Goal: Task Accomplishment & Management: Manage account settings

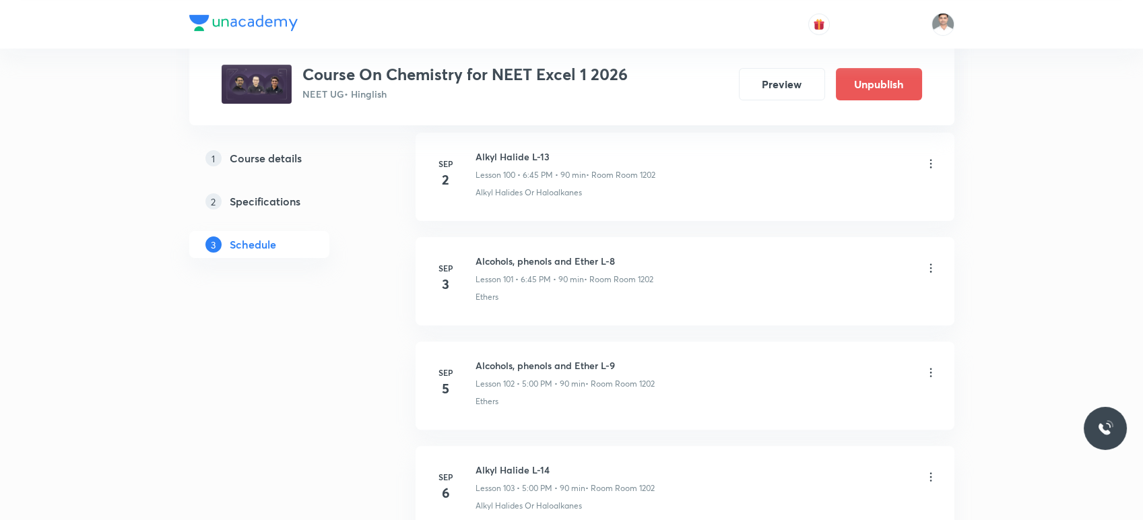
scroll to position [11237, 0]
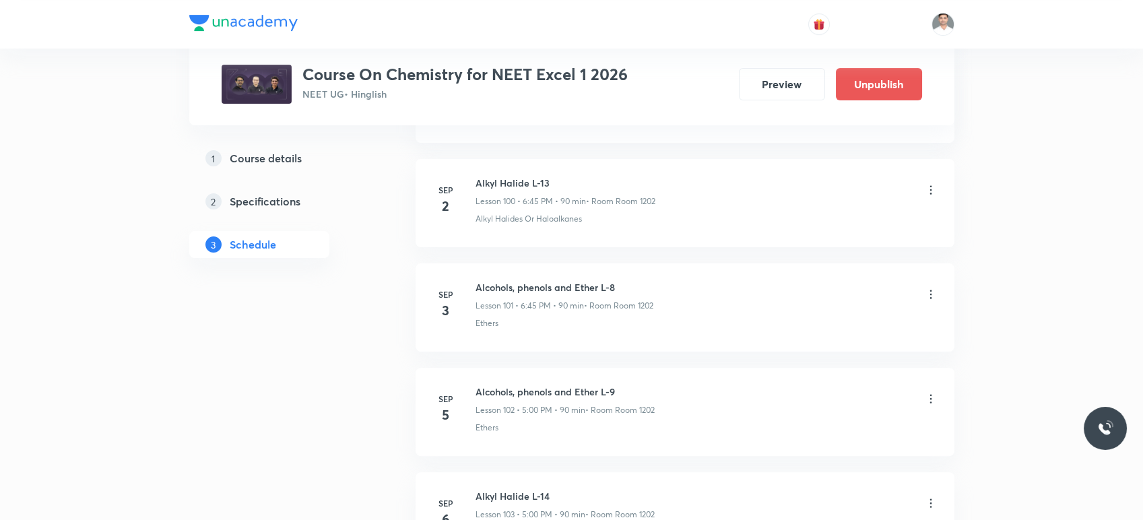
click at [932, 183] on icon at bounding box center [930, 189] width 13 height 13
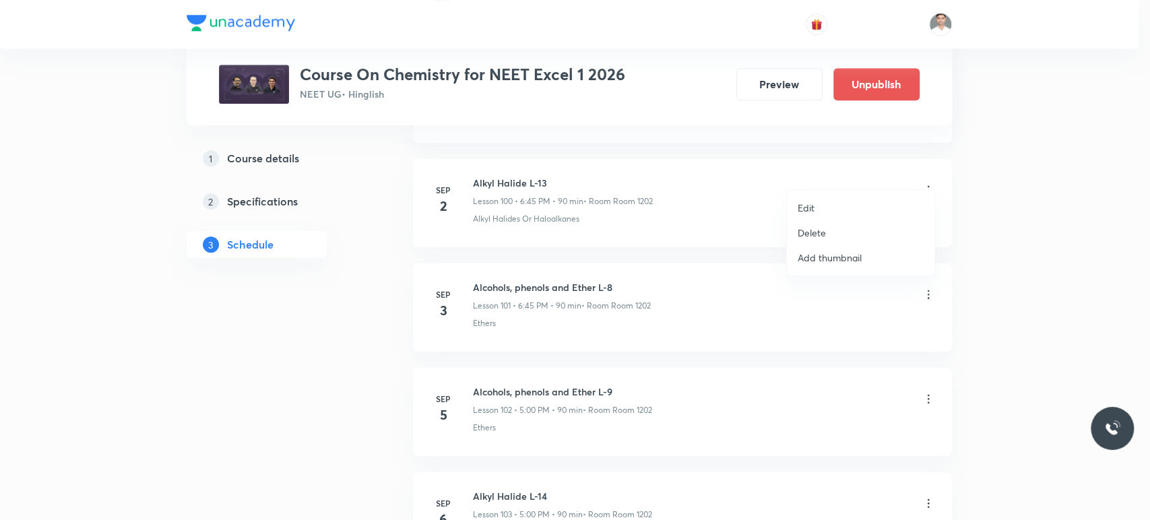
click at [817, 207] on li "Edit" at bounding box center [861, 207] width 148 height 25
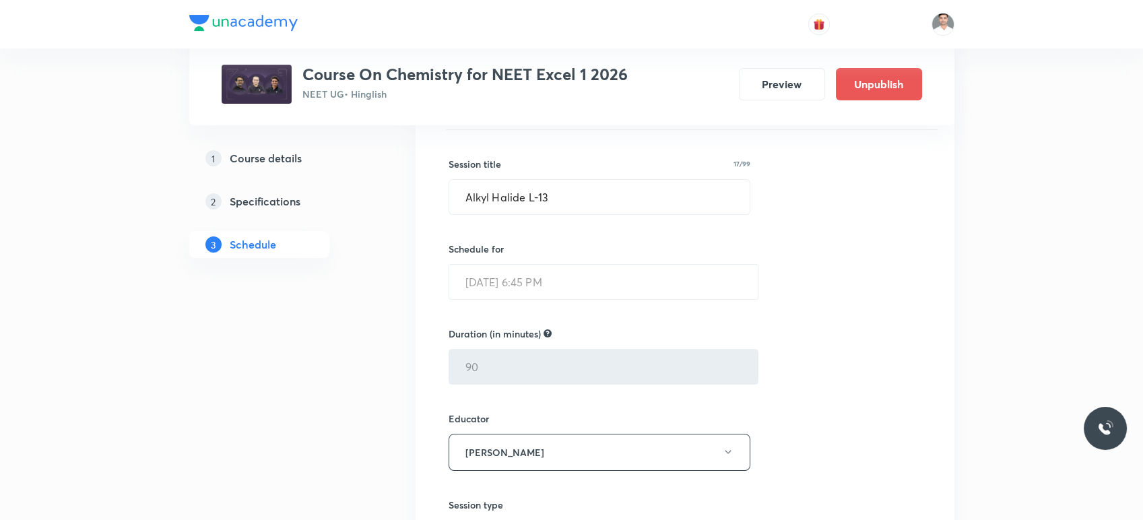
scroll to position [10489, 0]
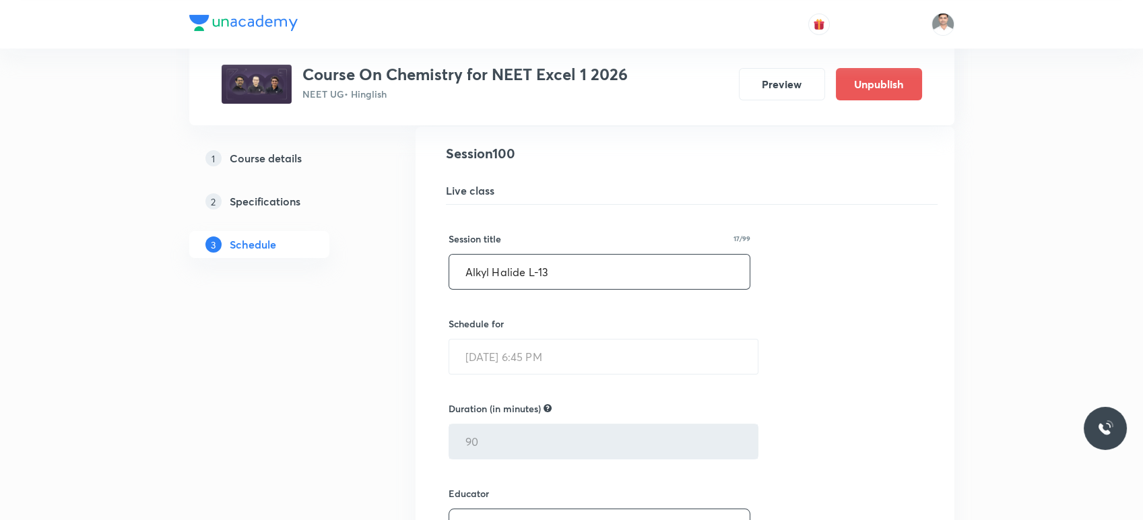
drag, startPoint x: 521, startPoint y: 253, endPoint x: 451, endPoint y: 257, distance: 70.2
click at [451, 257] on input "Alkyl Halide L-13" at bounding box center [599, 272] width 301 height 34
paste input "Aldehydes and Ketones"
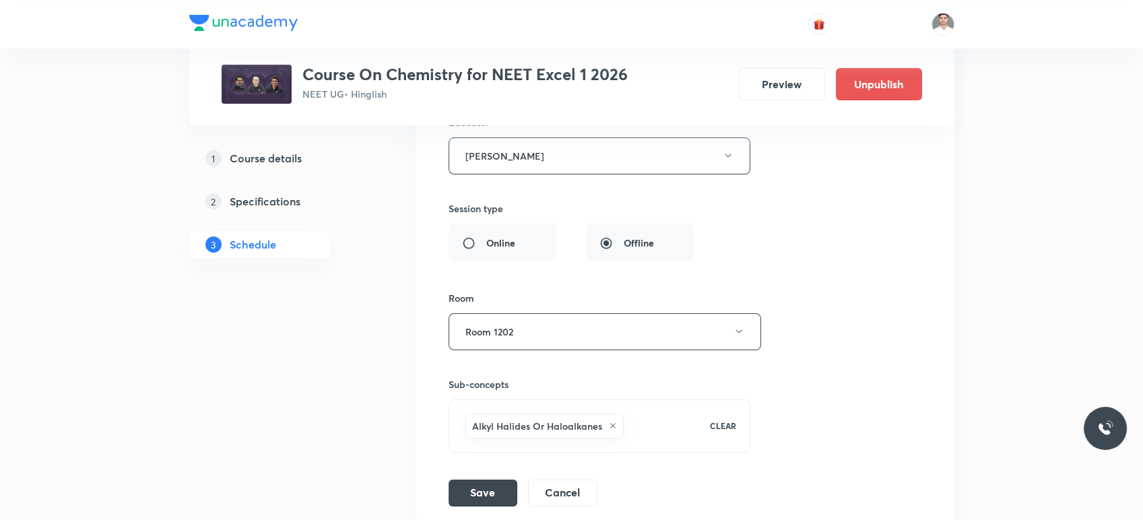
scroll to position [10863, 0]
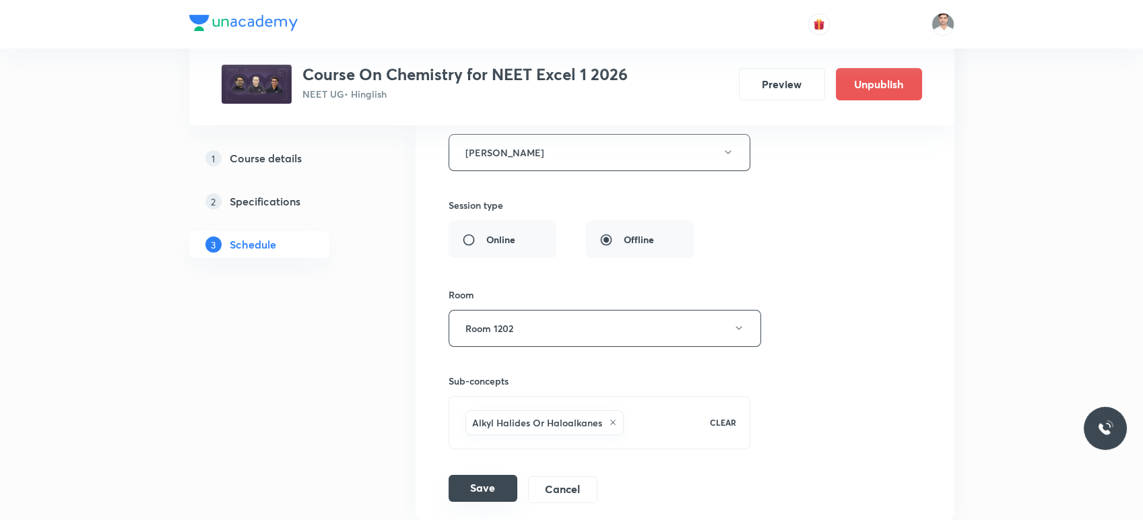
type input "Aldehydes and Ketones L-1"
click at [501, 475] on button "Save" at bounding box center [483, 488] width 69 height 27
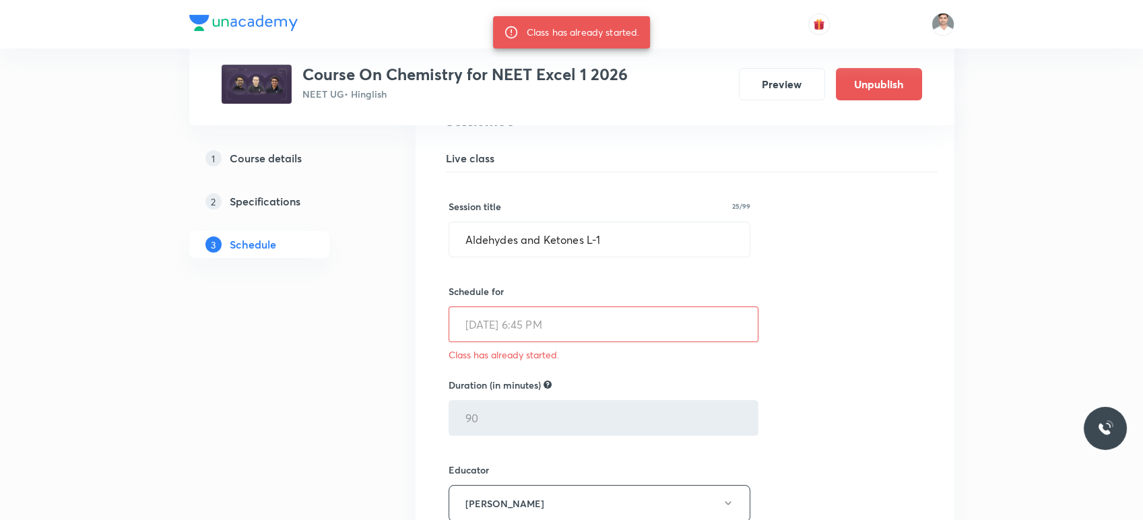
scroll to position [10489, 0]
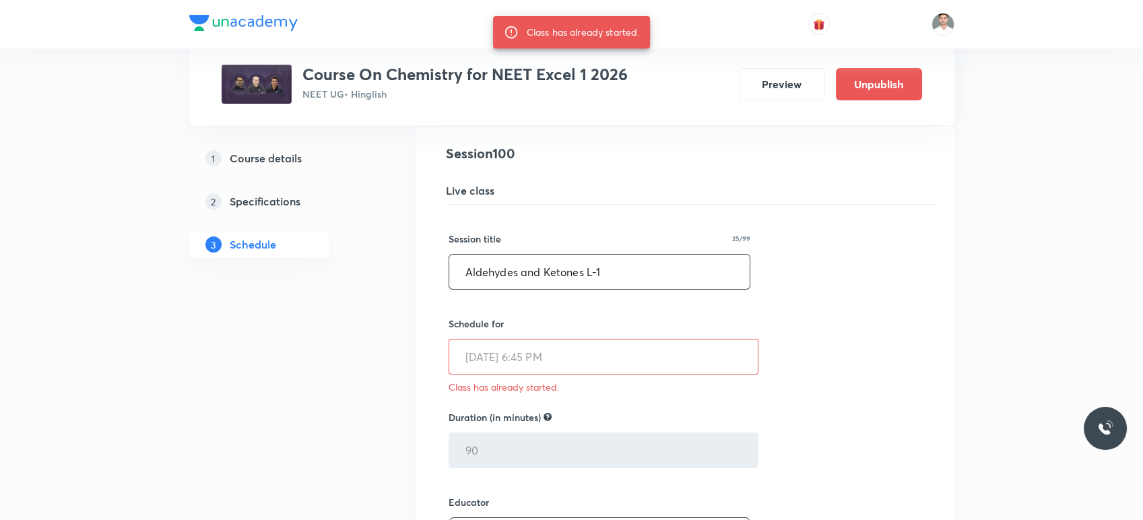
drag, startPoint x: 608, startPoint y: 254, endPoint x: 443, endPoint y: 257, distance: 164.4
click at [443, 257] on div "Alkyl Halide L-13 Lesson 100 • Room Room 1202 Alkyl Halides Or Haloalkanes Sess…" at bounding box center [685, 514] width 505 height 743
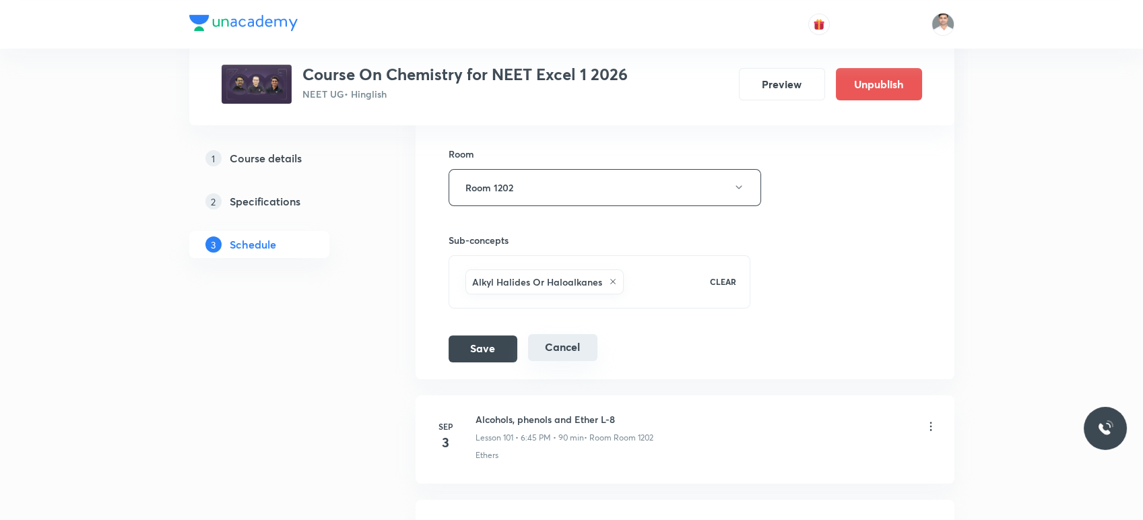
click at [557, 334] on button "Cancel" at bounding box center [562, 347] width 69 height 27
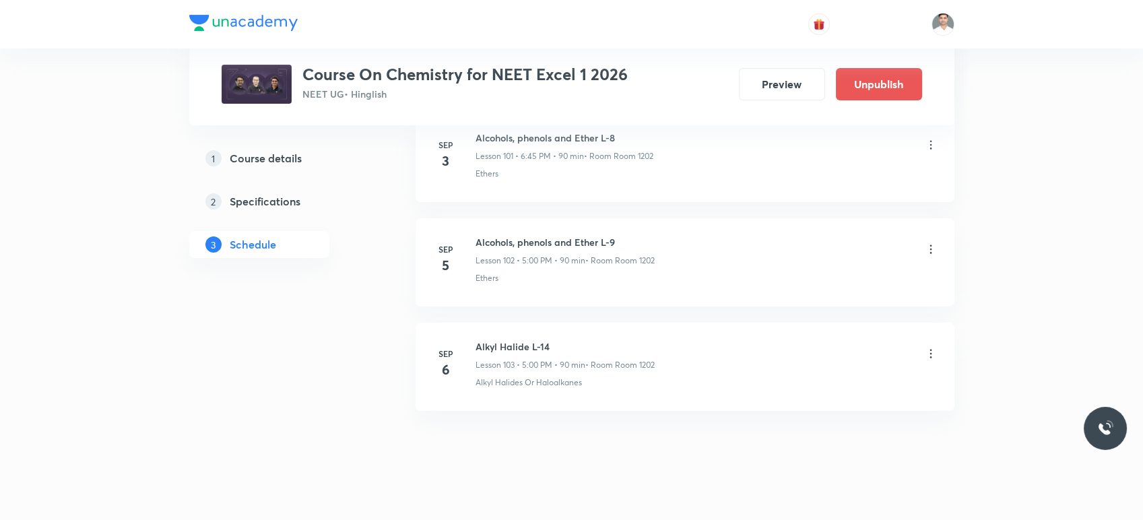
scroll to position [10682, 0]
click at [928, 346] on icon at bounding box center [930, 352] width 13 height 13
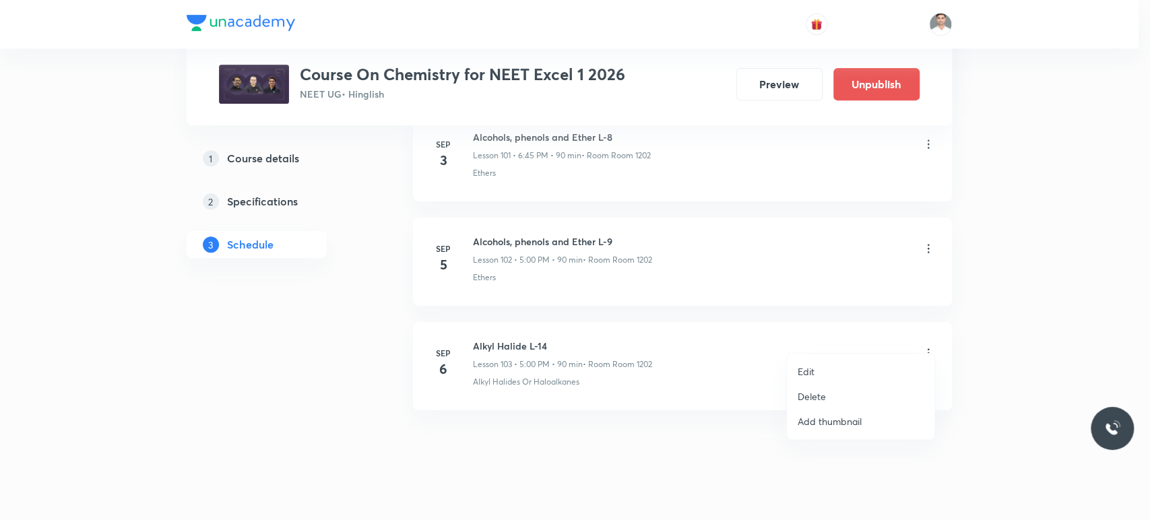
click at [825, 370] on li "Edit" at bounding box center [861, 371] width 148 height 25
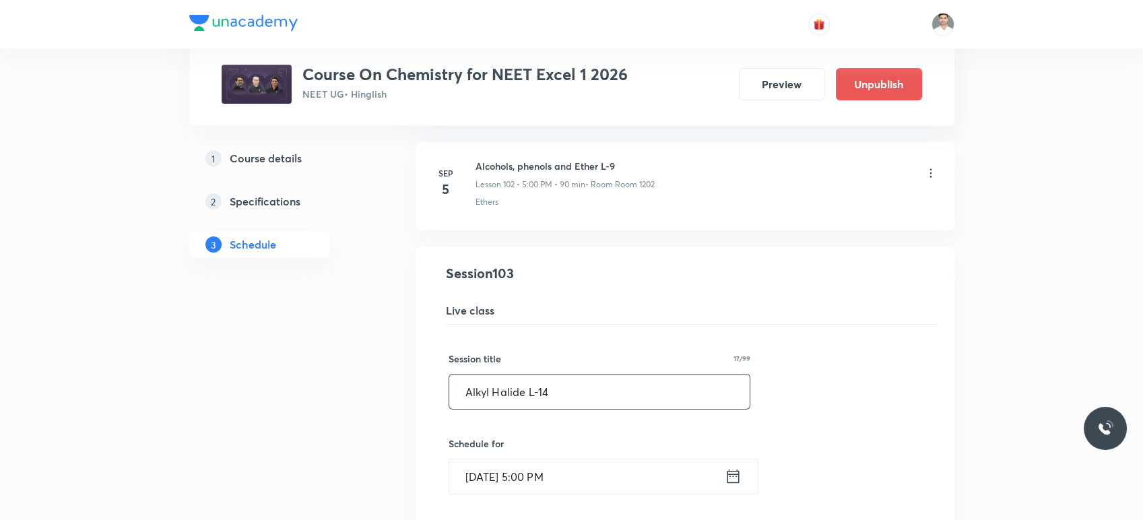
drag, startPoint x: 452, startPoint y: 377, endPoint x: 246, endPoint y: 373, distance: 206.2
paste input "dehydes and Ketones L-1"
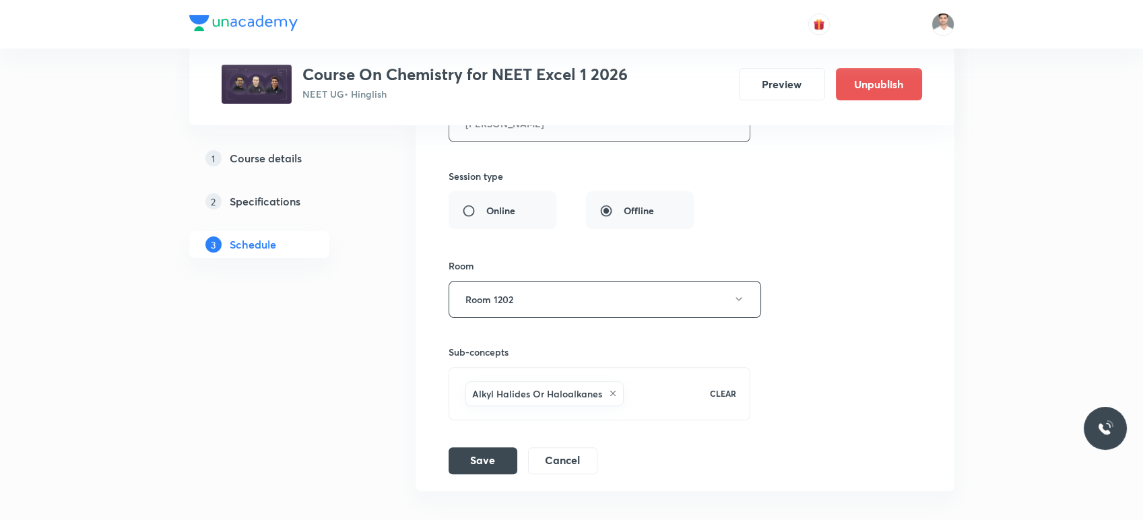
scroll to position [11206, 0]
type input "Aldehydes and Ketones L-1"
click at [477, 448] on button "Save" at bounding box center [483, 458] width 69 height 27
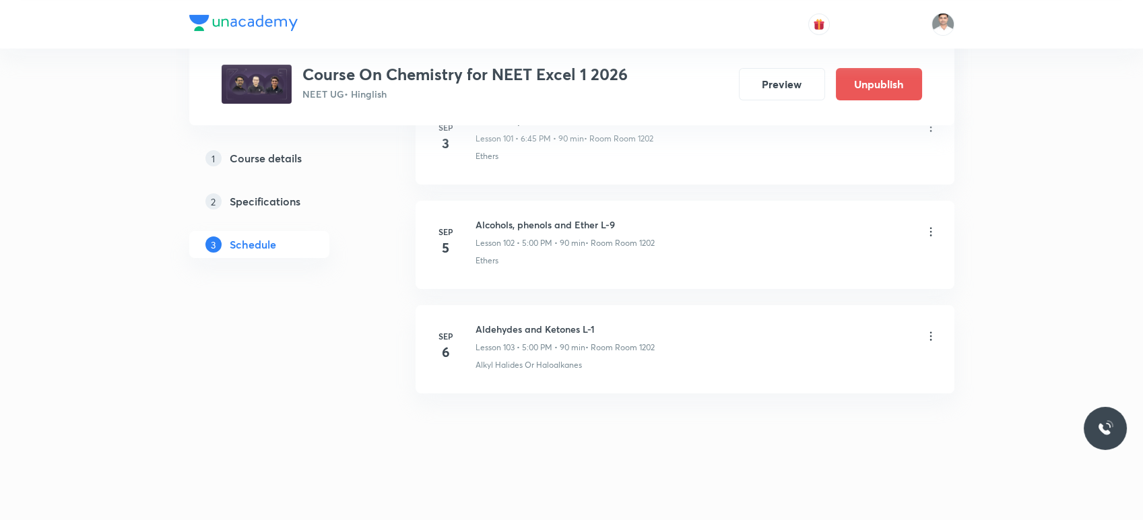
scroll to position [10682, 0]
